Goal: Transaction & Acquisition: Purchase product/service

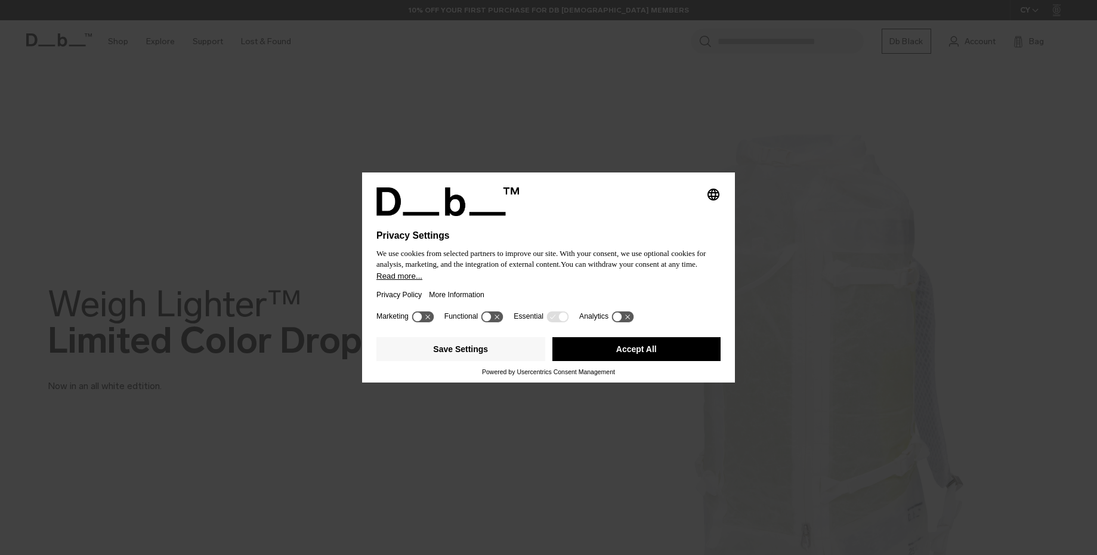
click at [669, 355] on button "Accept All" at bounding box center [637, 349] width 169 height 24
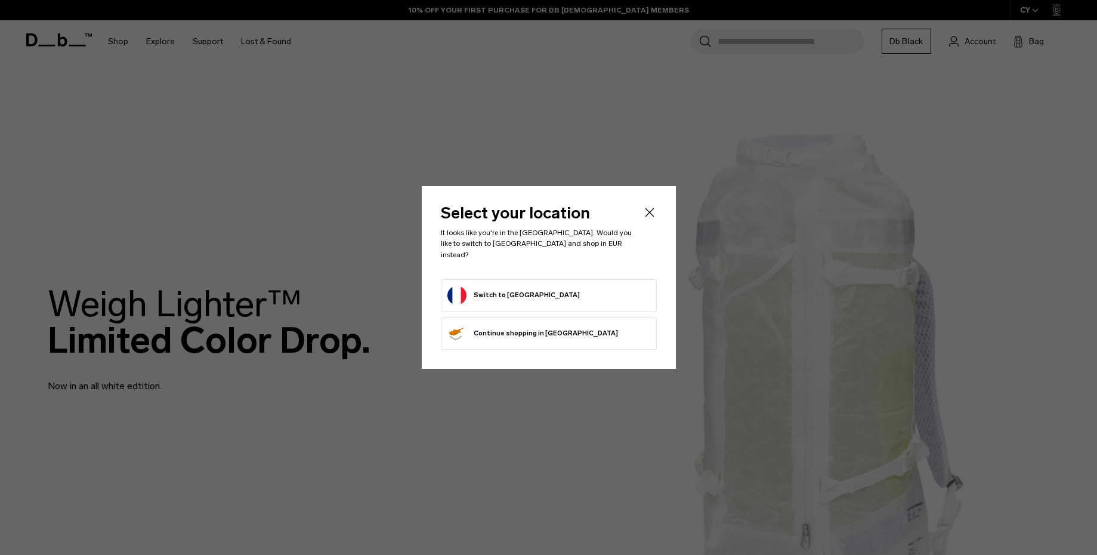
click at [650, 218] on icon "Close" at bounding box center [650, 212] width 14 height 14
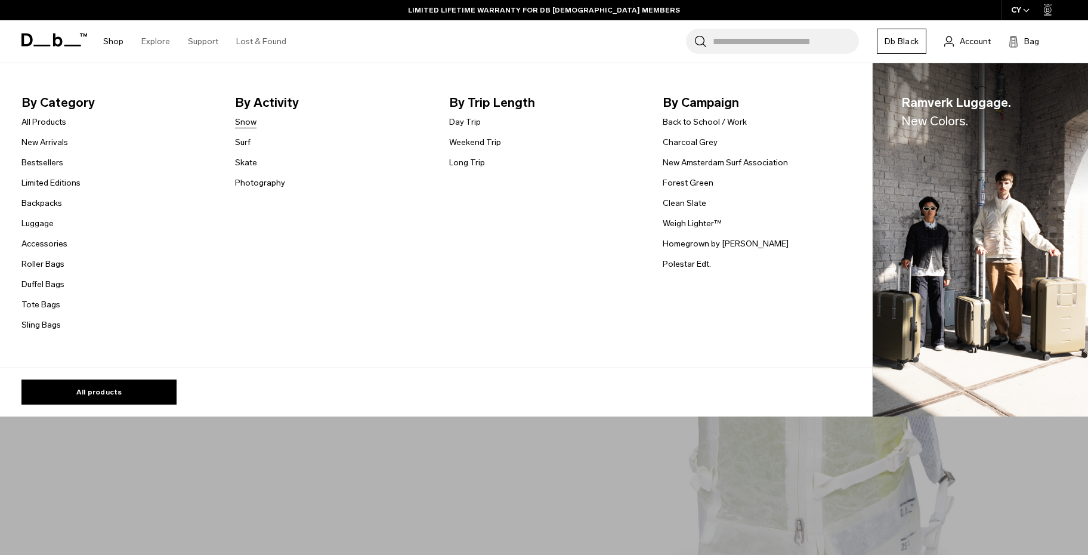
click at [249, 122] on link "Snow" at bounding box center [245, 122] width 21 height 13
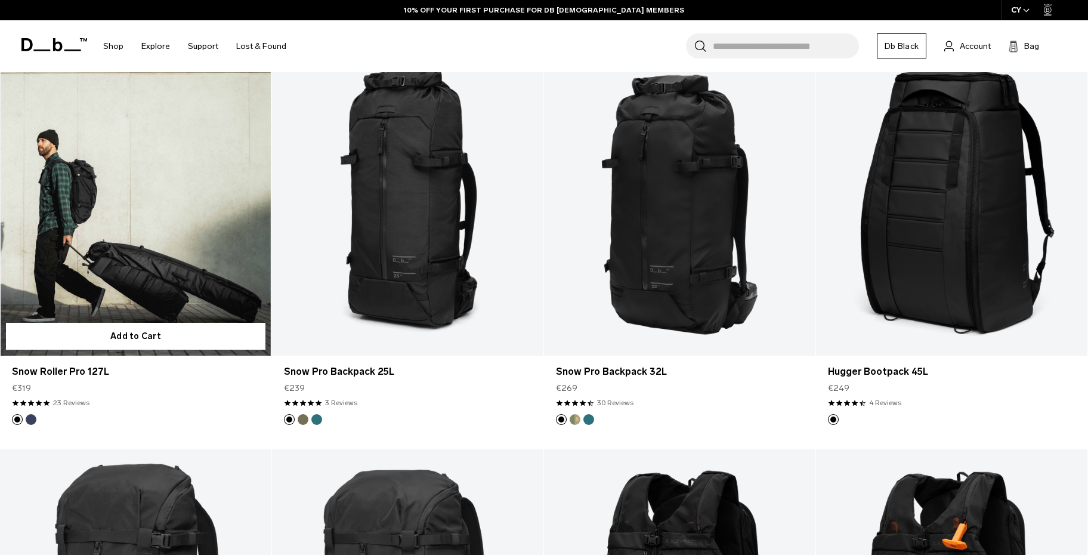
scroll to position [298, 0]
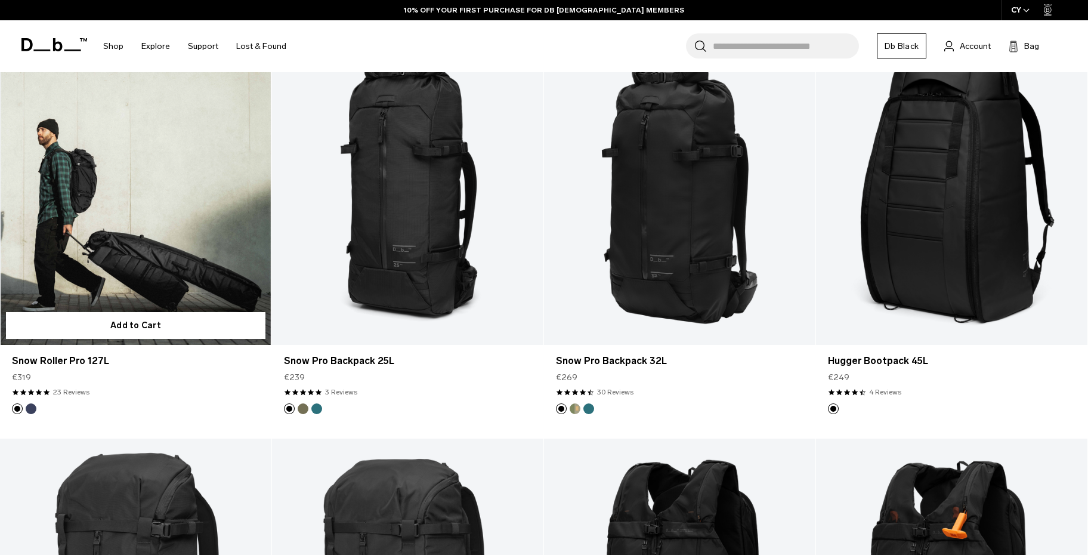
click at [132, 200] on link "Snow Roller Pro 127L" at bounding box center [136, 194] width 272 height 302
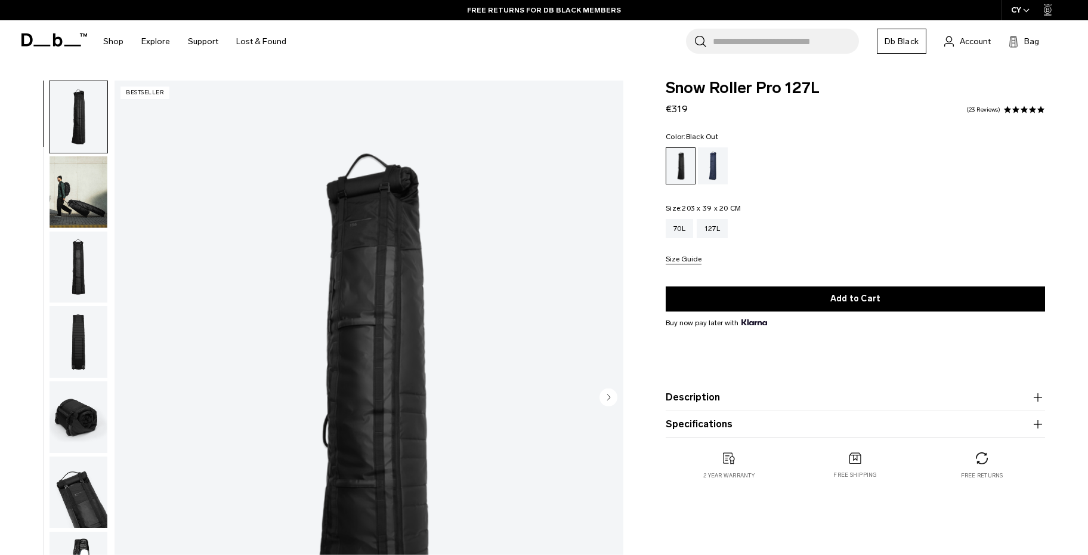
click at [92, 210] on img "button" at bounding box center [79, 192] width 58 height 72
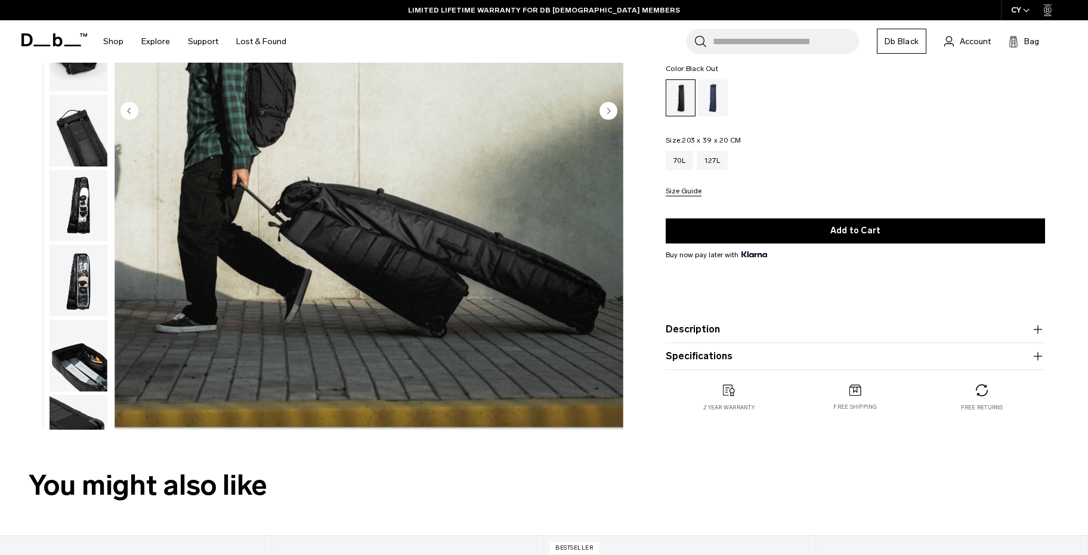
scroll to position [298, 0]
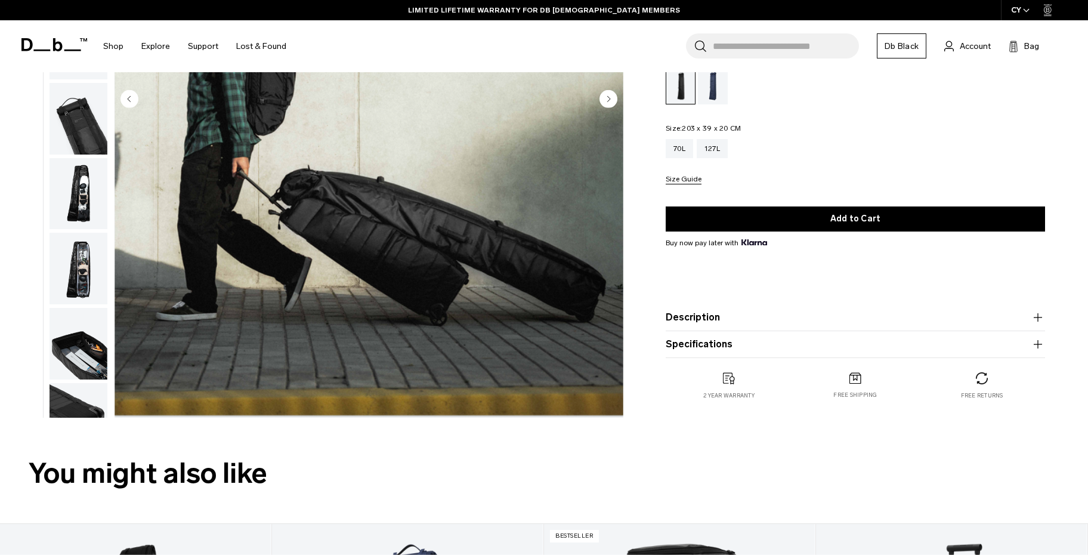
click at [610, 96] on circle "Next slide" at bounding box center [609, 99] width 18 height 18
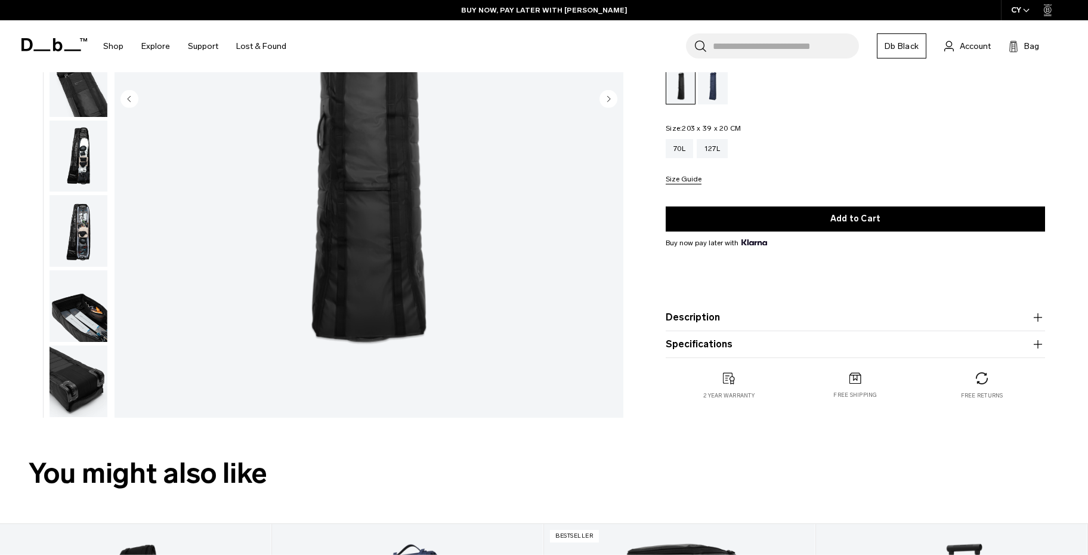
click at [91, 294] on img "button" at bounding box center [79, 306] width 58 height 72
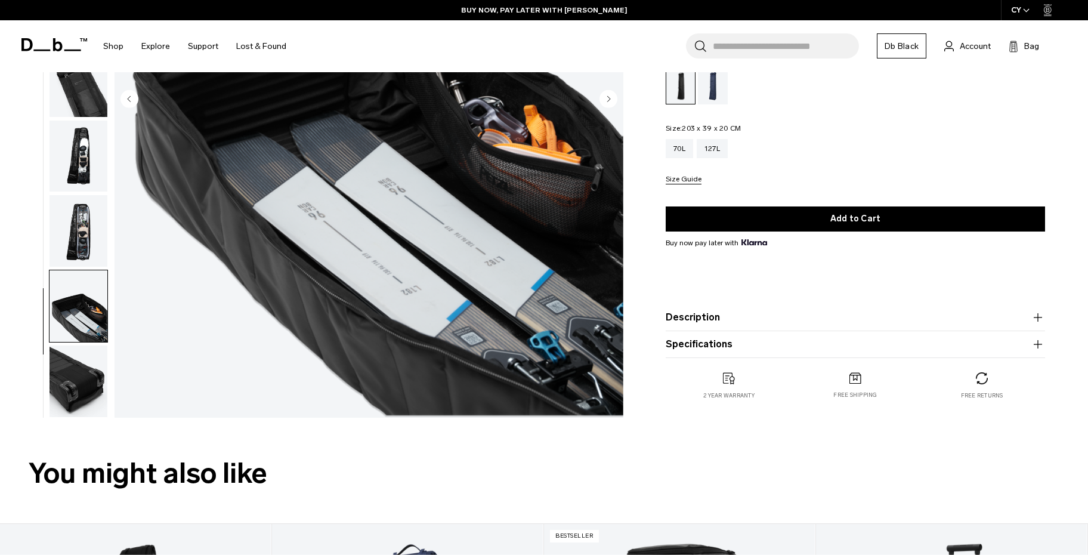
click at [82, 156] on img "button" at bounding box center [79, 157] width 58 height 72
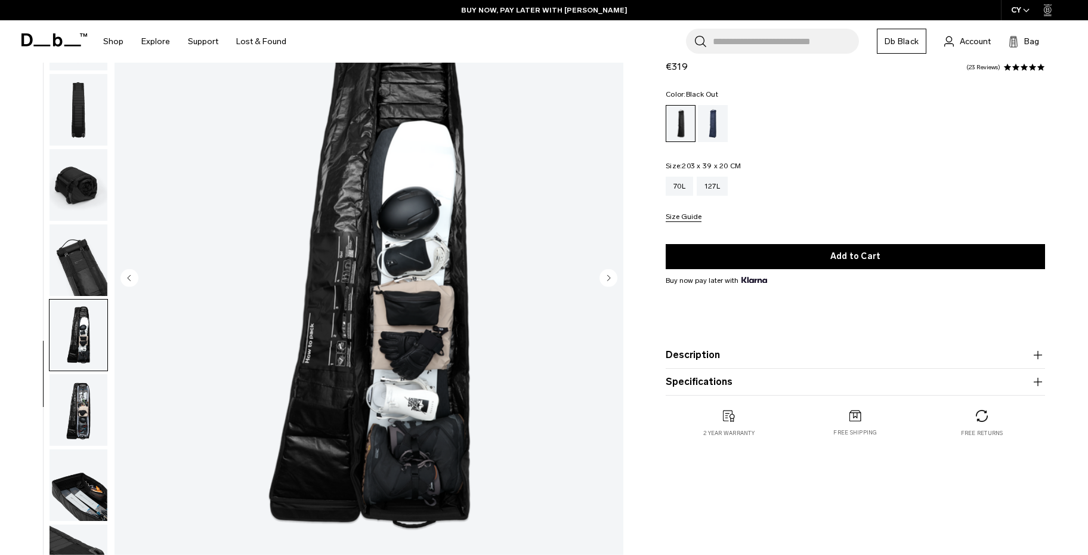
scroll to position [60, 0]
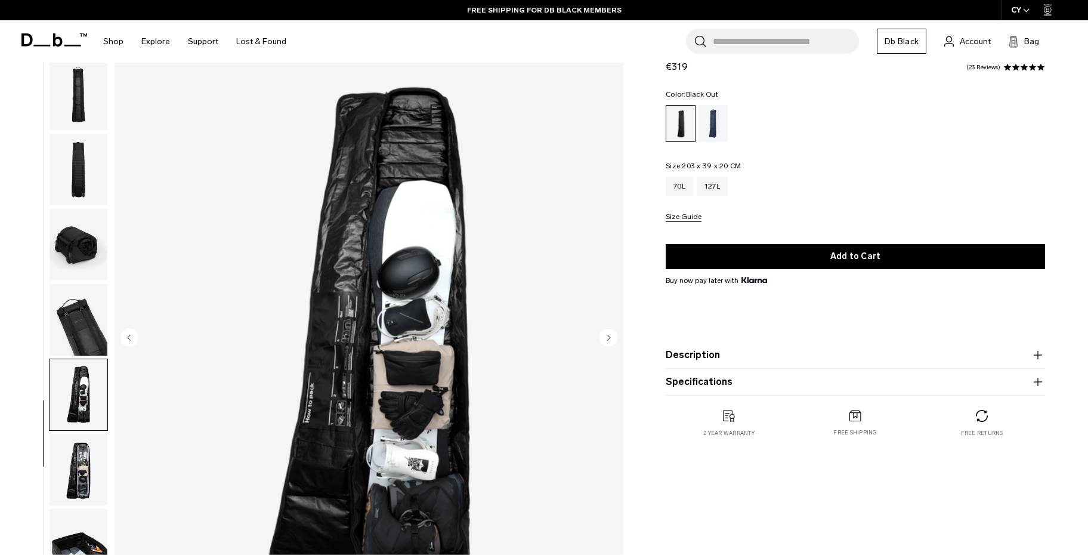
click at [97, 460] on img "button" at bounding box center [79, 470] width 58 height 72
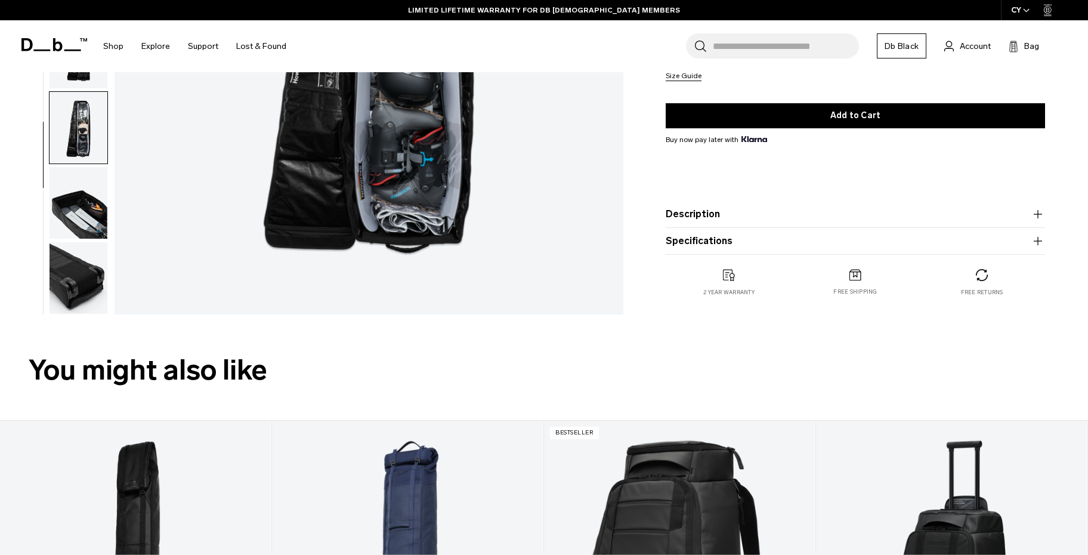
scroll to position [418, 0]
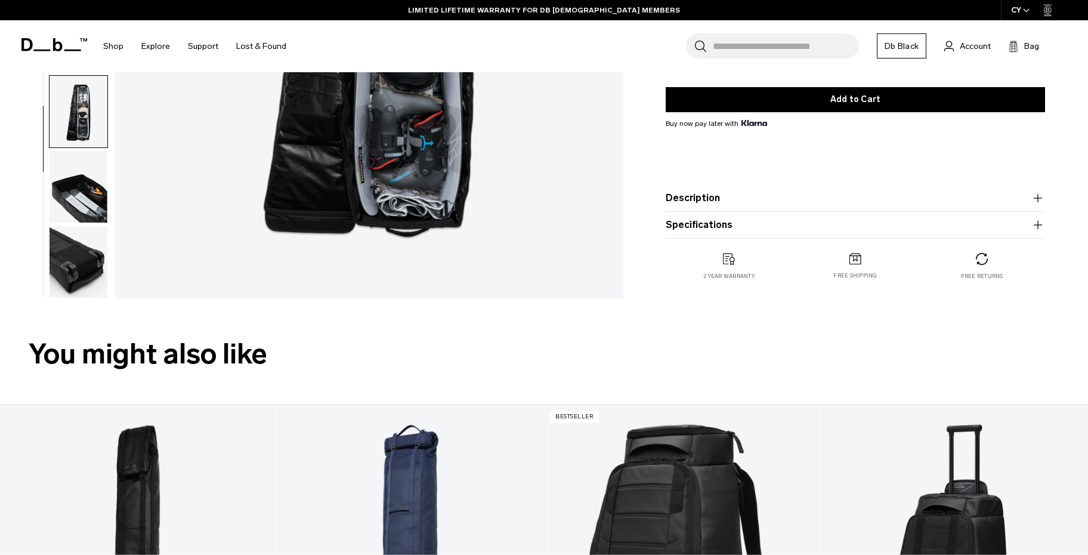
click at [85, 265] on img "button" at bounding box center [79, 262] width 58 height 72
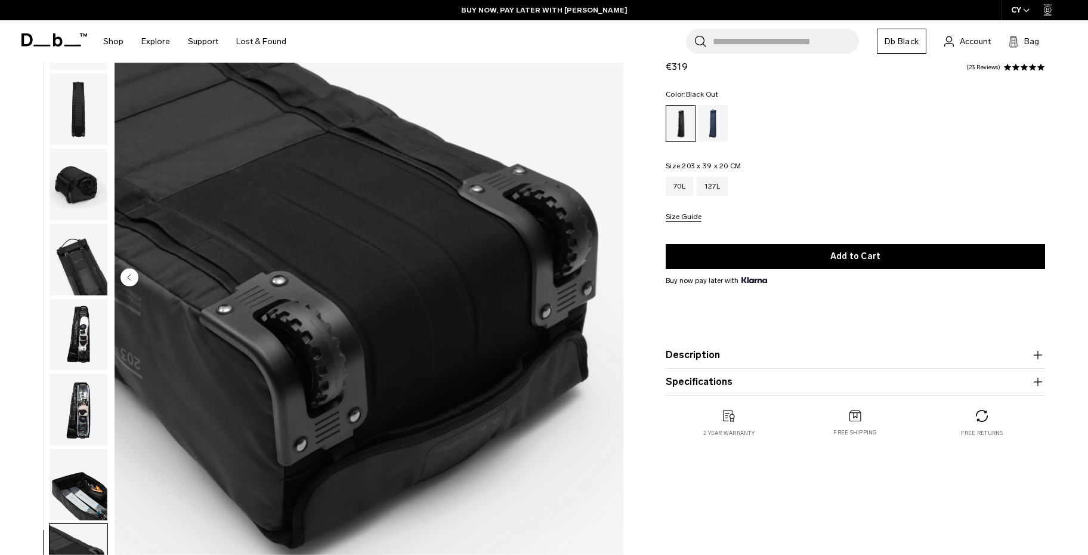
scroll to position [119, 0]
